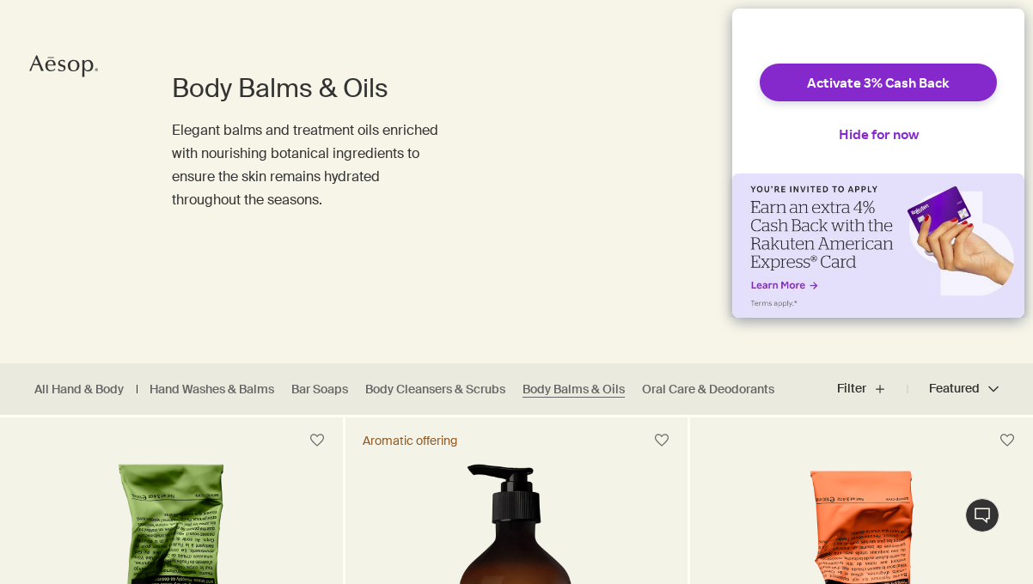
scroll to position [134, 0]
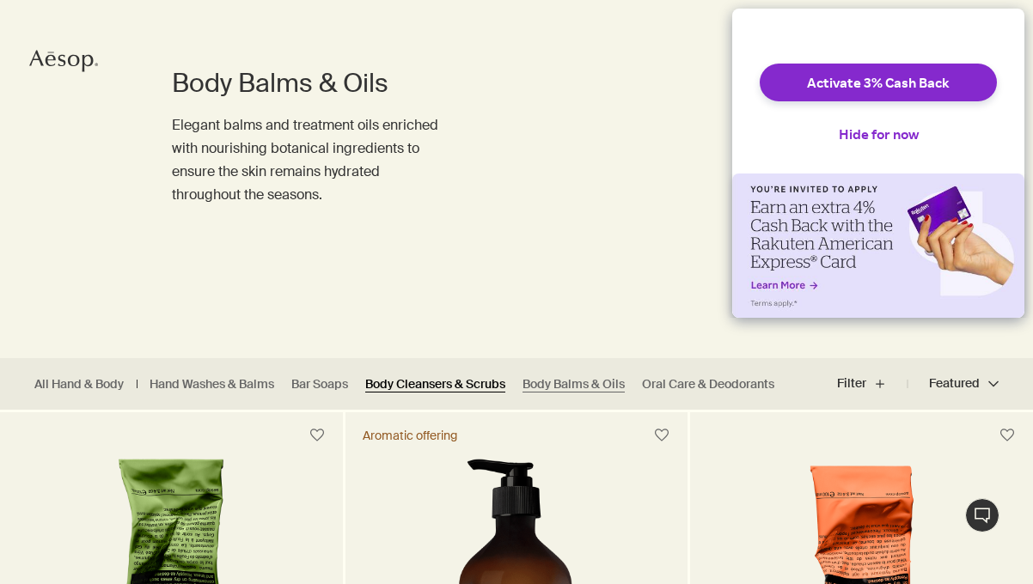
click at [476, 385] on link "Body Cleansers & Scrubs" at bounding box center [435, 384] width 140 height 16
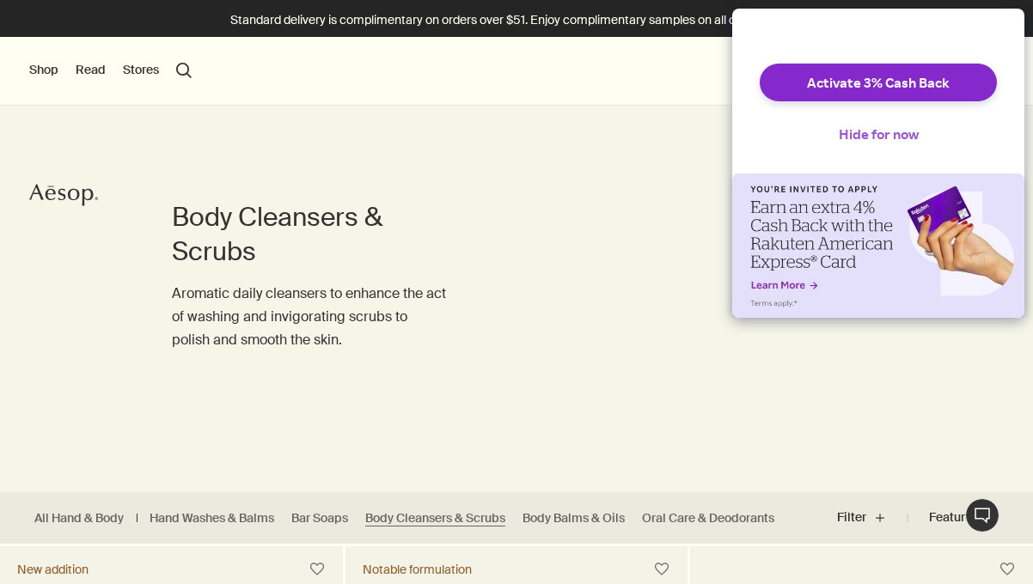
click at [860, 150] on button "Hide for now" at bounding box center [878, 134] width 107 height 38
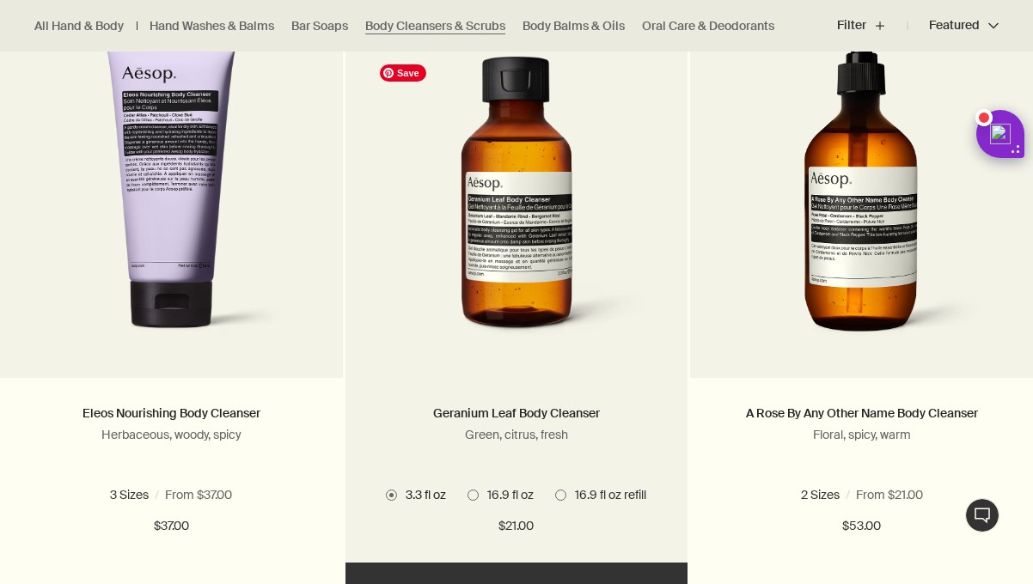
scroll to position [578, 0]
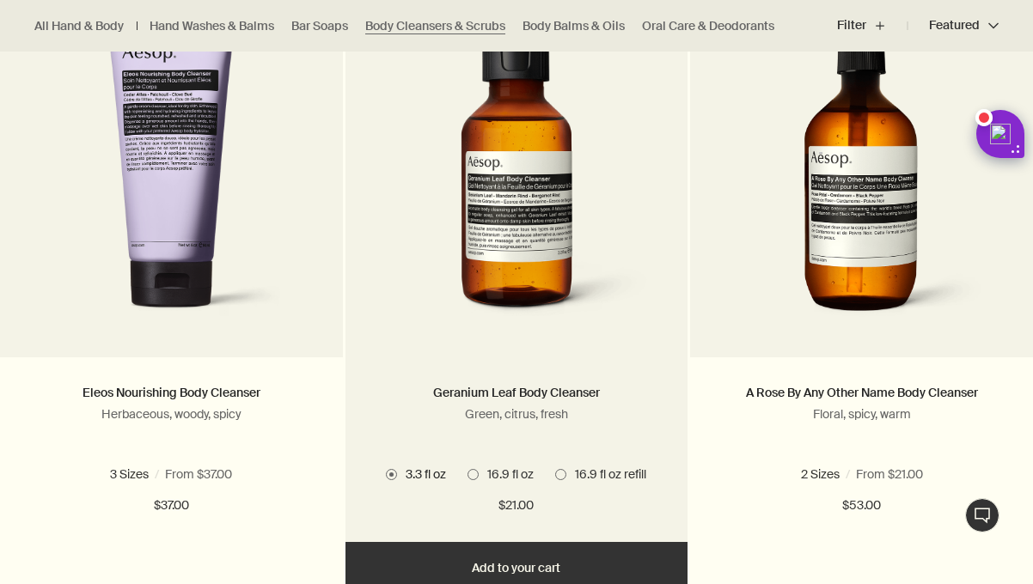
click at [592, 473] on span "16.9 fl oz refill" at bounding box center [606, 474] width 80 height 15
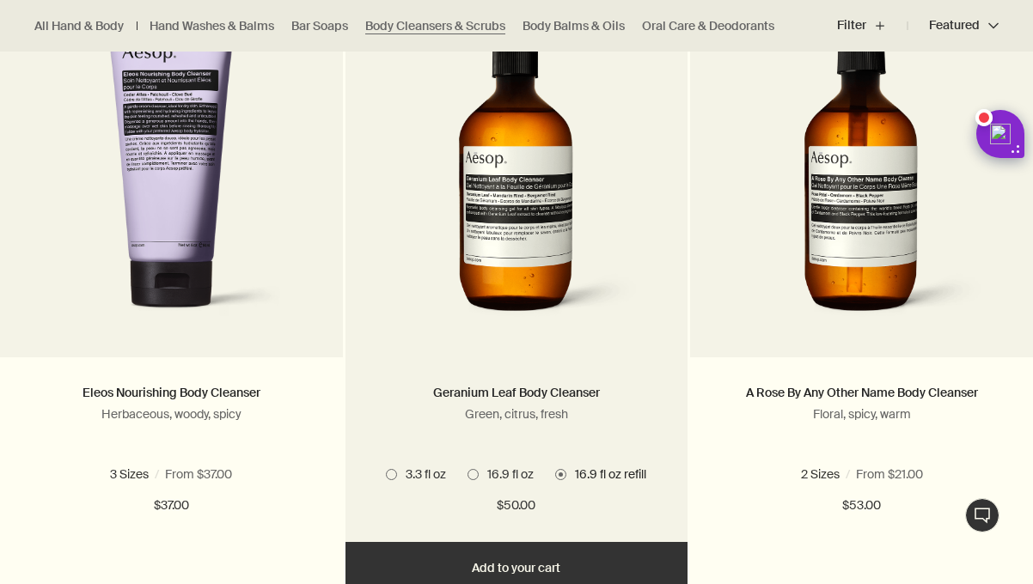
click at [503, 475] on span "16.9 fl oz" at bounding box center [506, 474] width 55 height 15
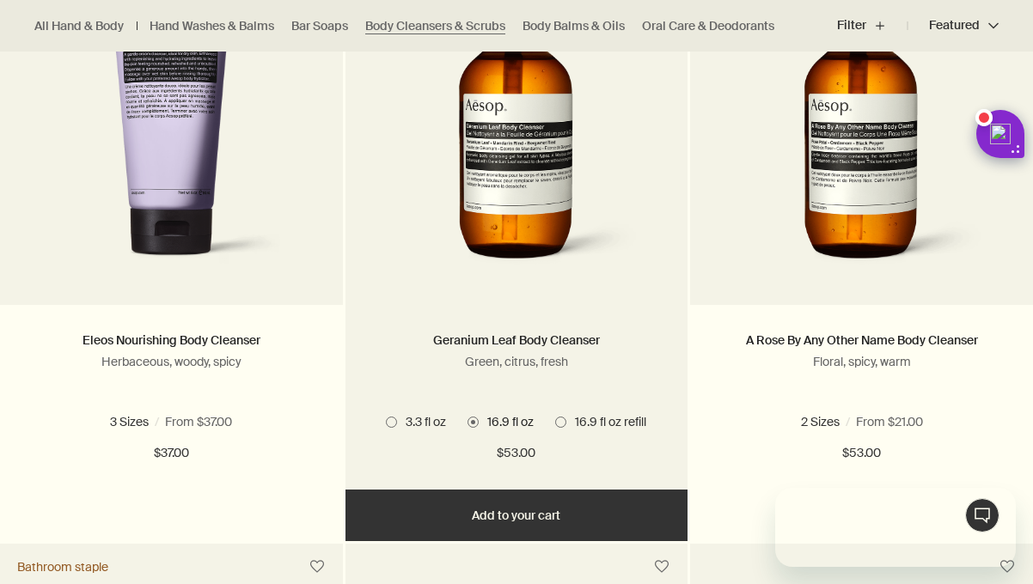
scroll to position [0, 0]
click at [586, 425] on span "16.9 fl oz refill" at bounding box center [606, 421] width 80 height 15
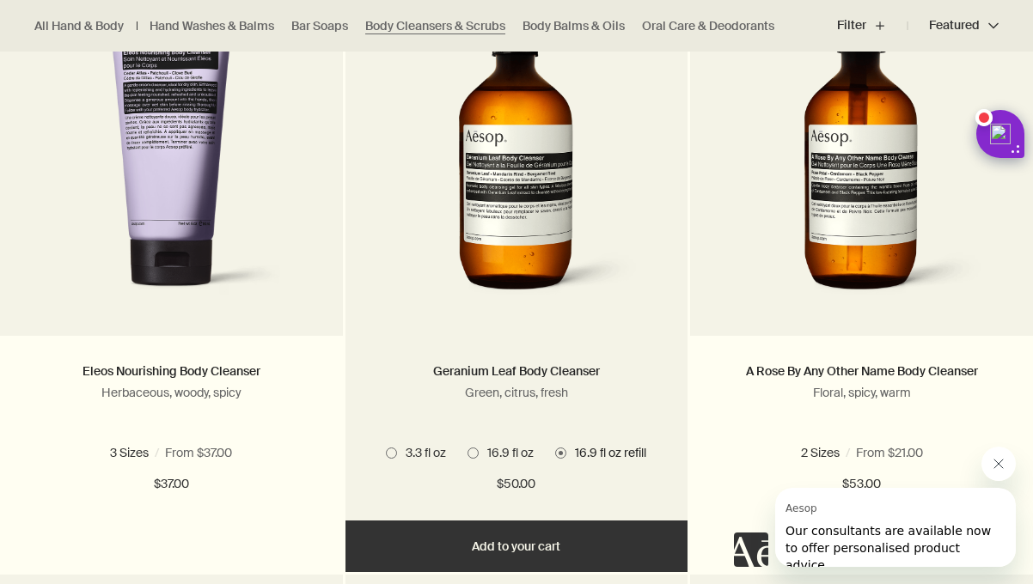
scroll to position [601, 0]
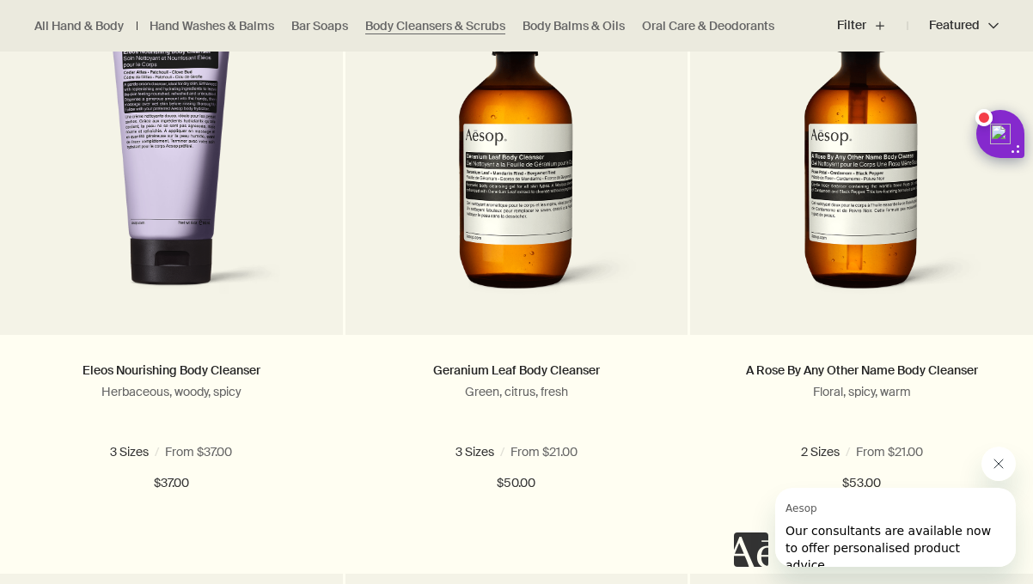
click at [894, 449] on div at bounding box center [875, 507] width 282 height 120
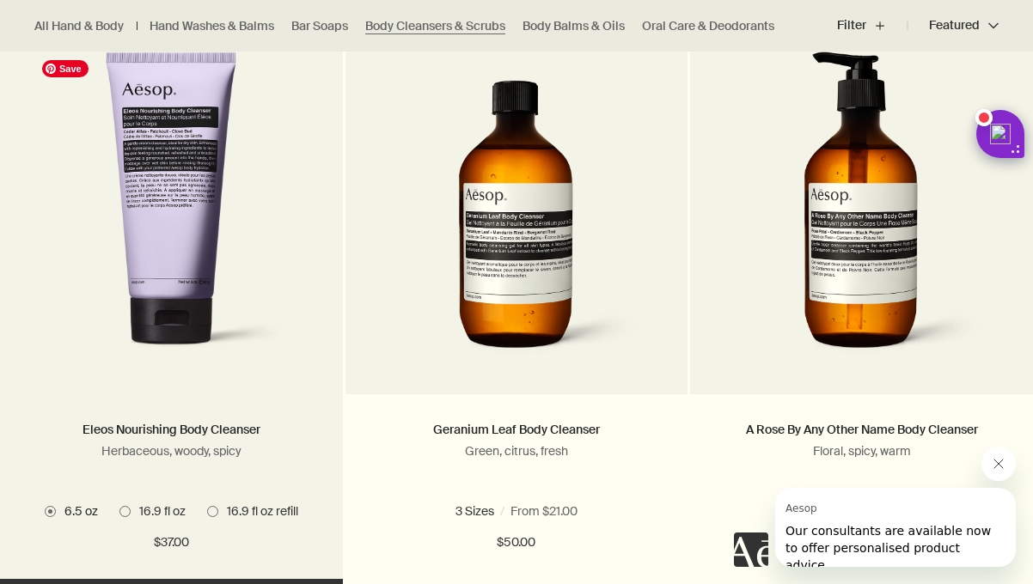
scroll to position [532, 0]
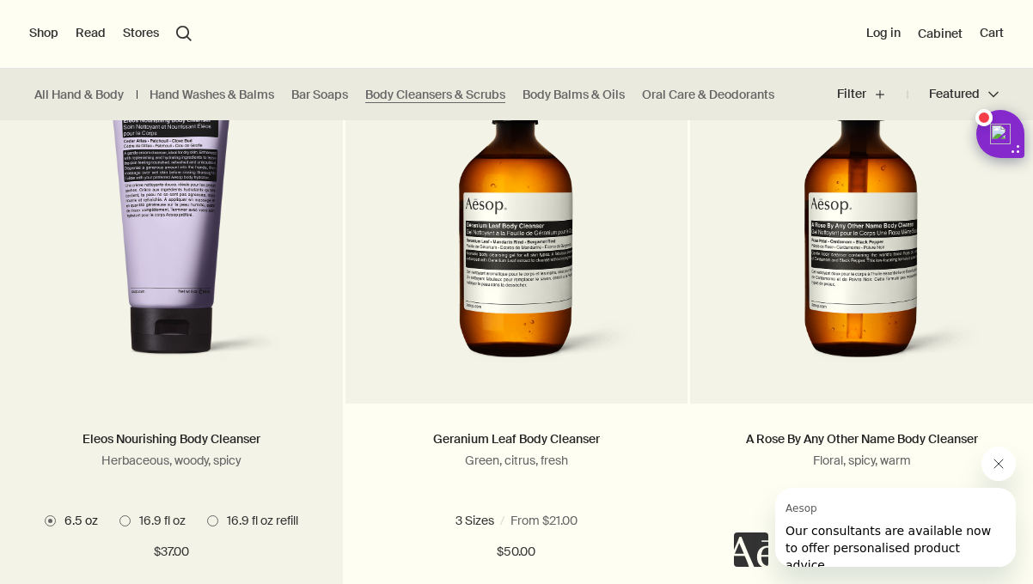
click at [232, 516] on span "16.9 fl oz refill" at bounding box center [258, 520] width 80 height 15
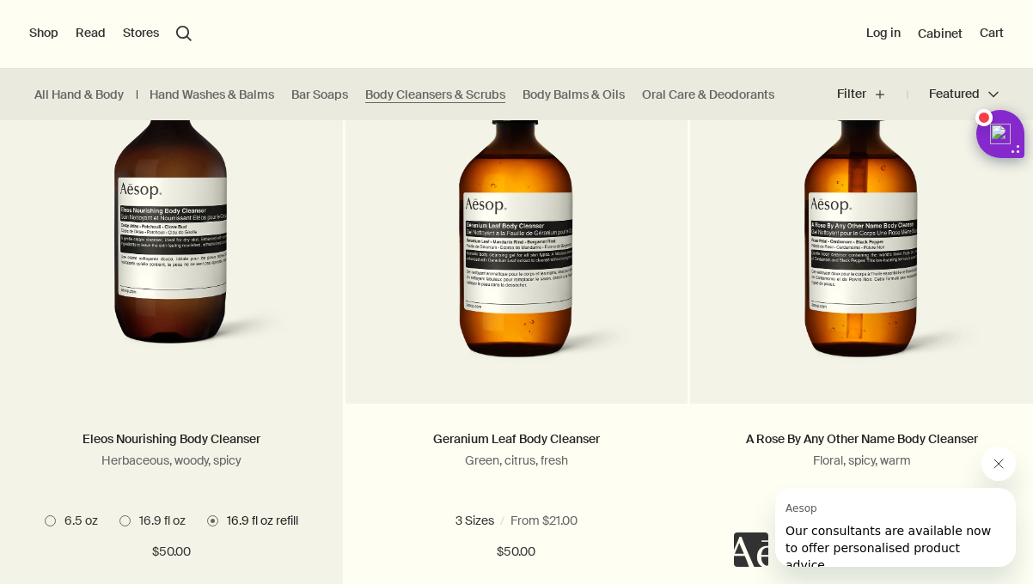
scroll to position [491, 0]
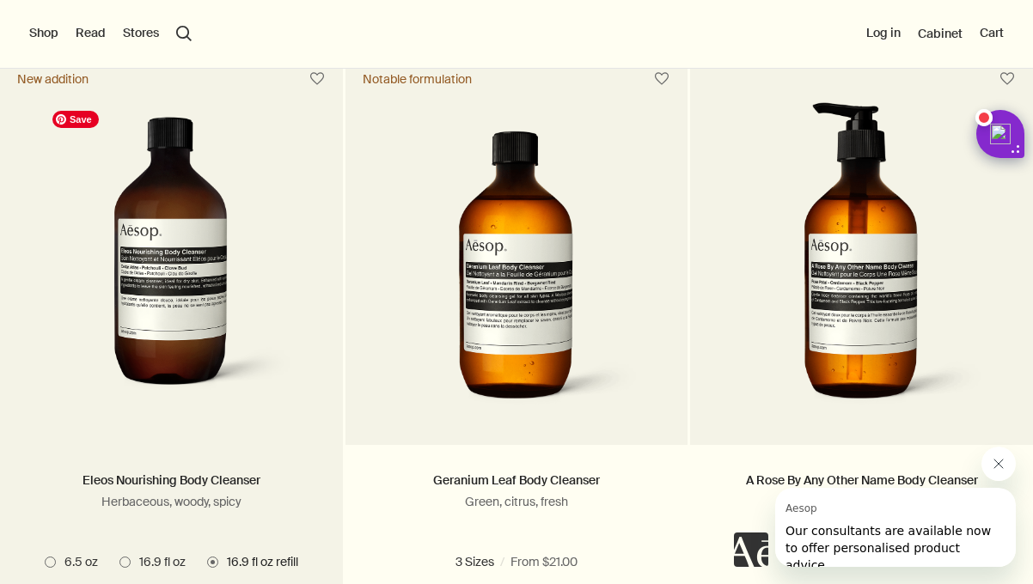
click at [235, 228] on img at bounding box center [172, 260] width 256 height 317
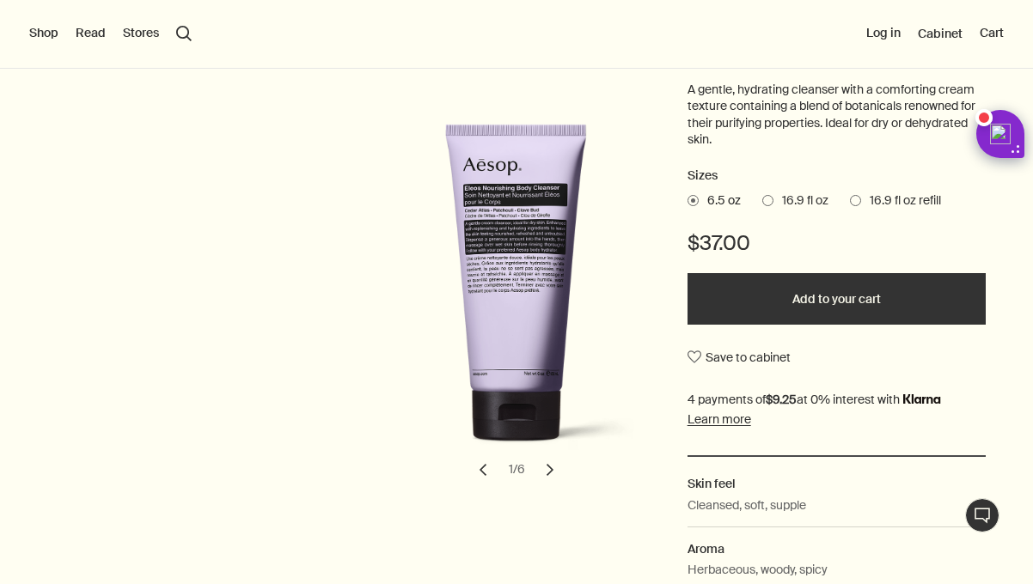
scroll to position [82, 0]
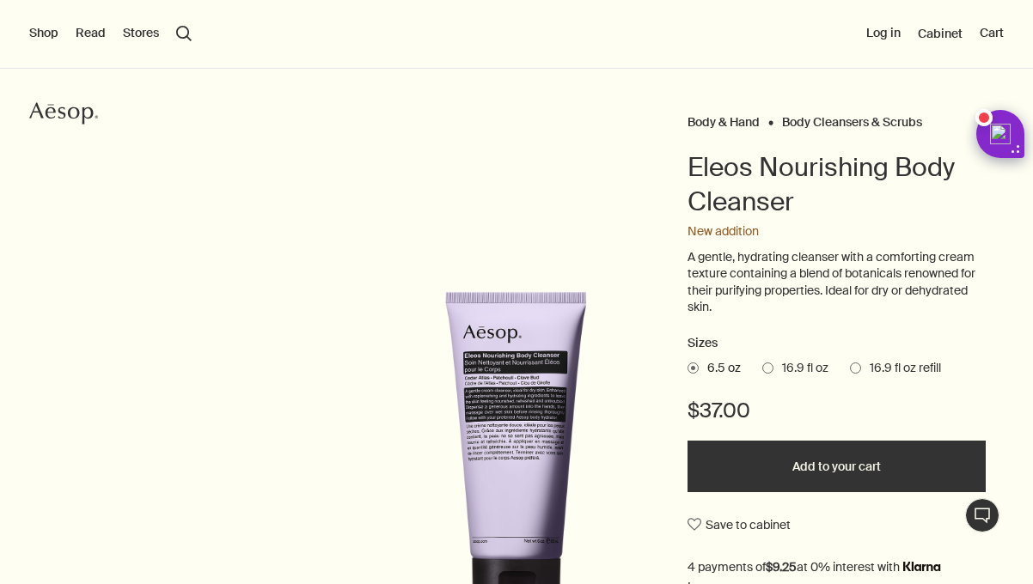
click at [783, 361] on span "16.9 fl oz" at bounding box center [800, 368] width 55 height 17
click at [762, 361] on input "16.9 fl oz" at bounding box center [762, 365] width 0 height 11
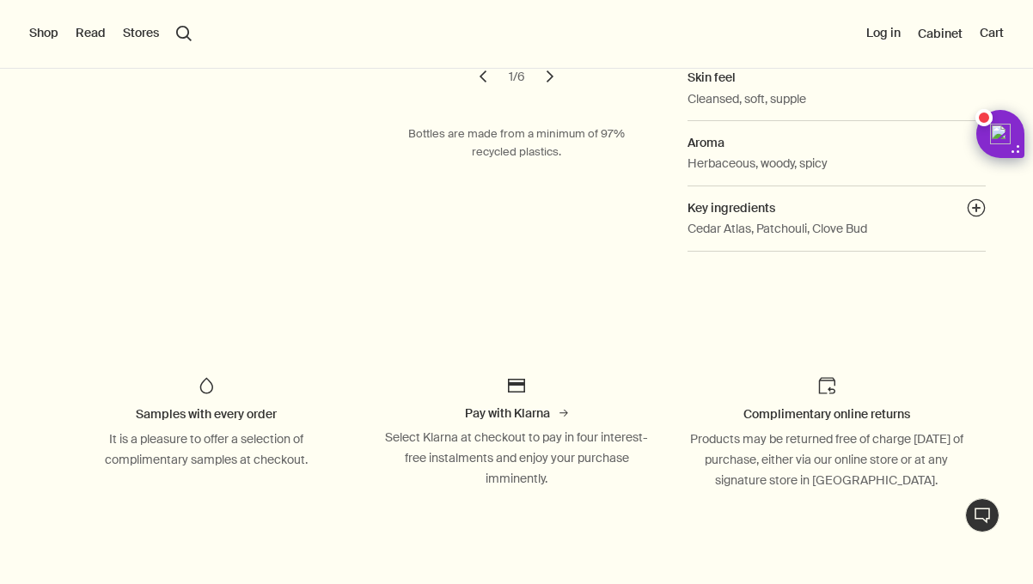
scroll to position [659, 0]
